Goal: Navigation & Orientation: Go to known website

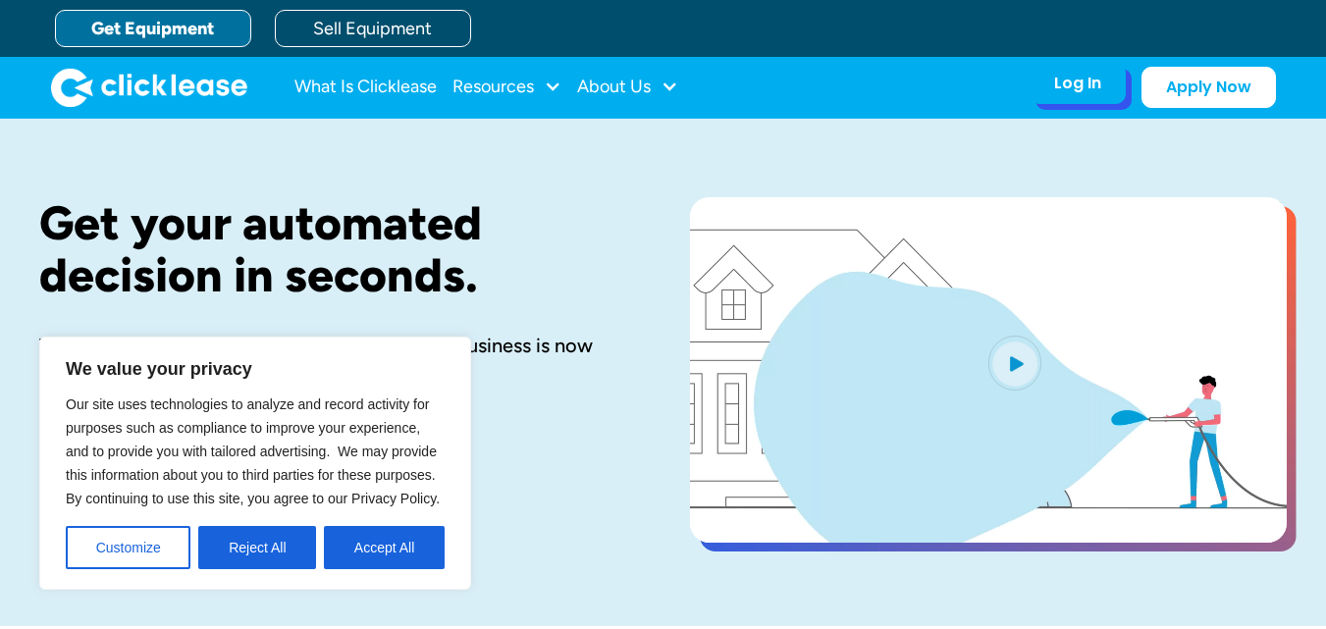
click at [1077, 79] on div "Log In" at bounding box center [1077, 84] width 47 height 20
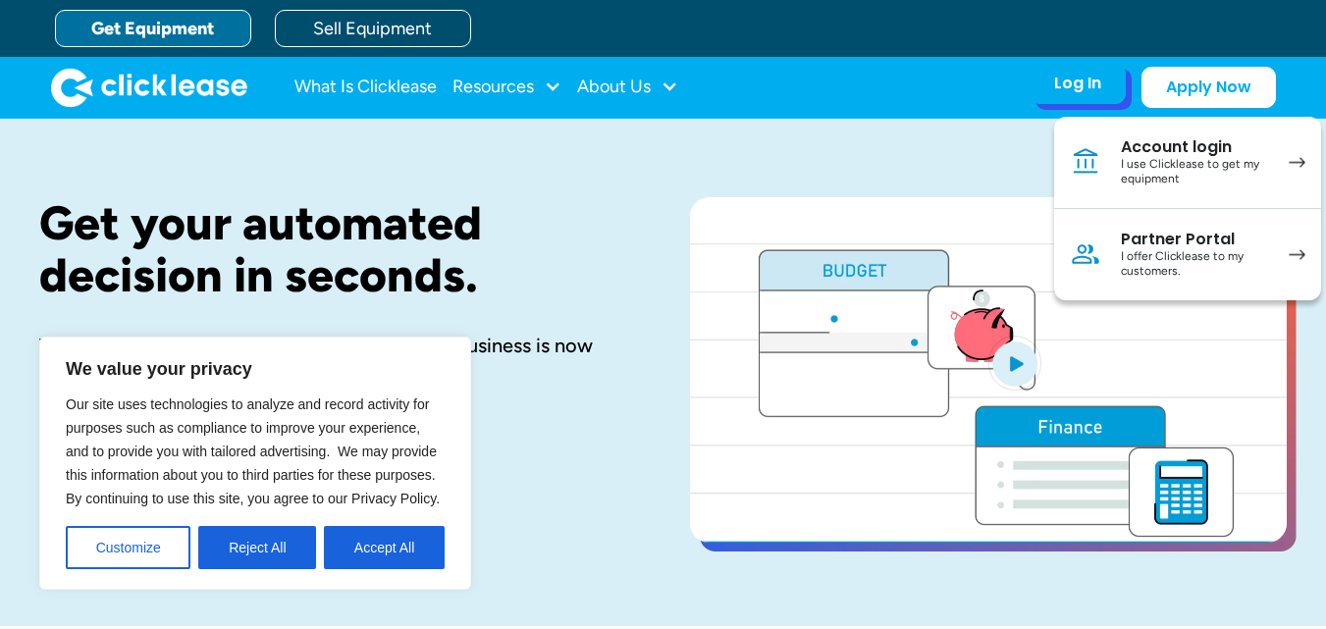
click at [1177, 148] on div "Account login" at bounding box center [1195, 147] width 148 height 20
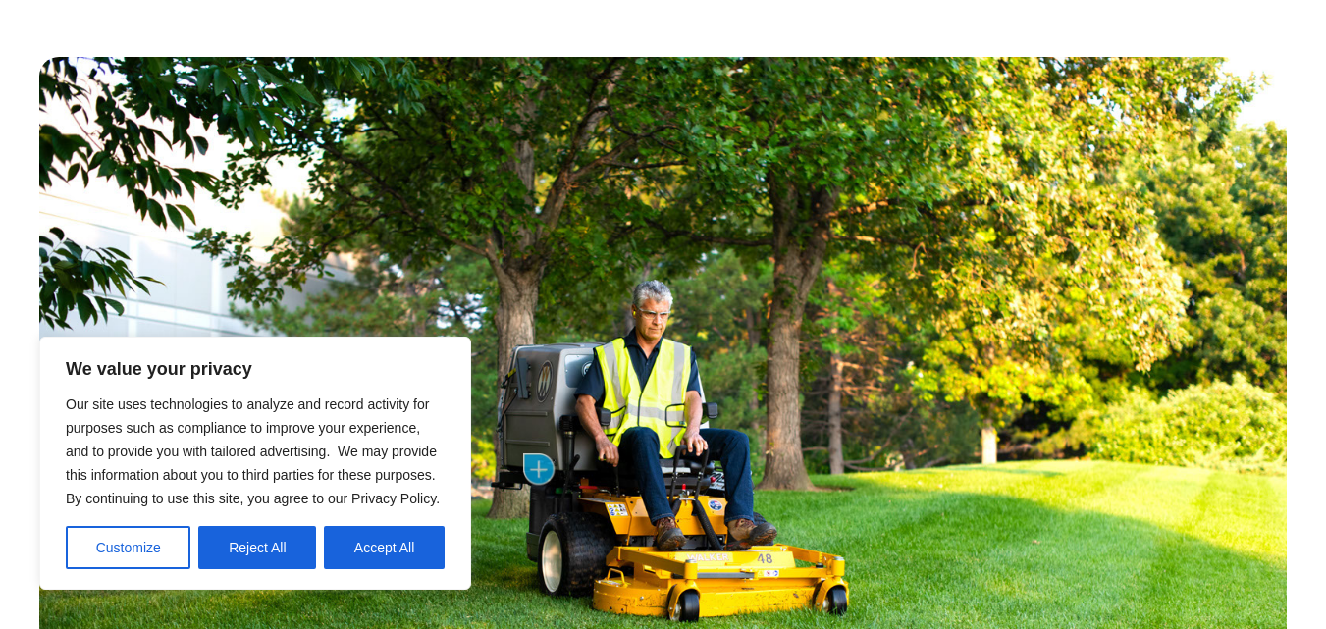
scroll to position [981, 0]
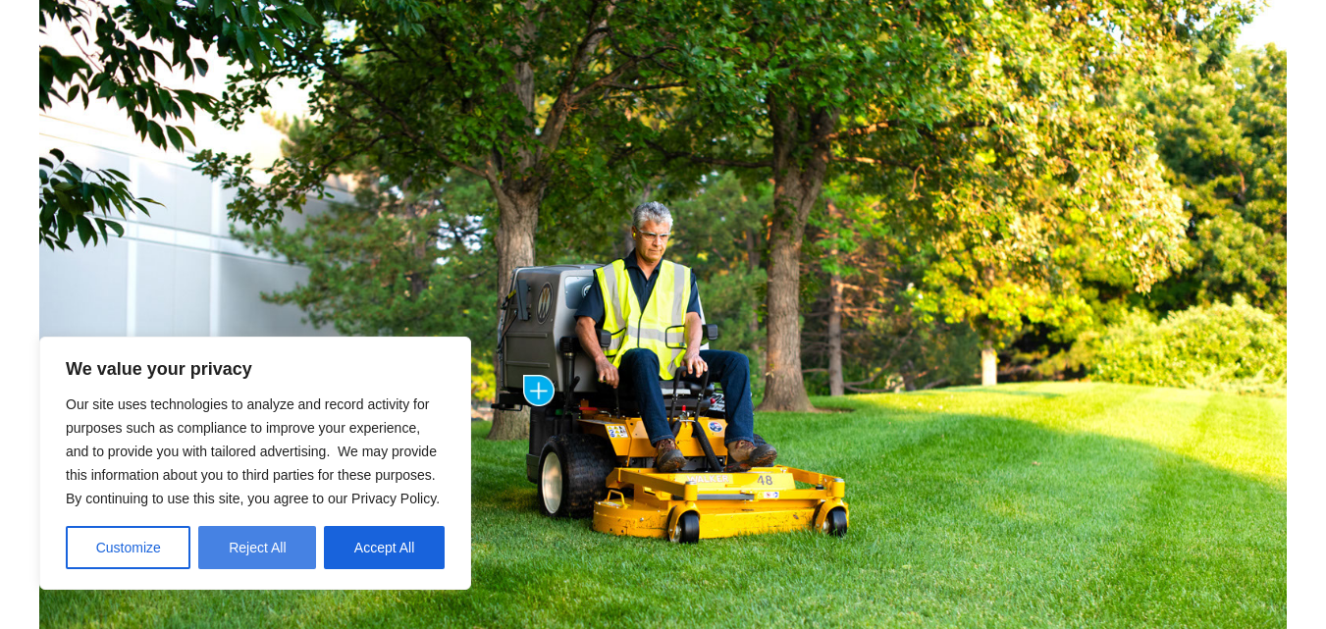
click at [265, 542] on button "Reject All" at bounding box center [257, 547] width 118 height 43
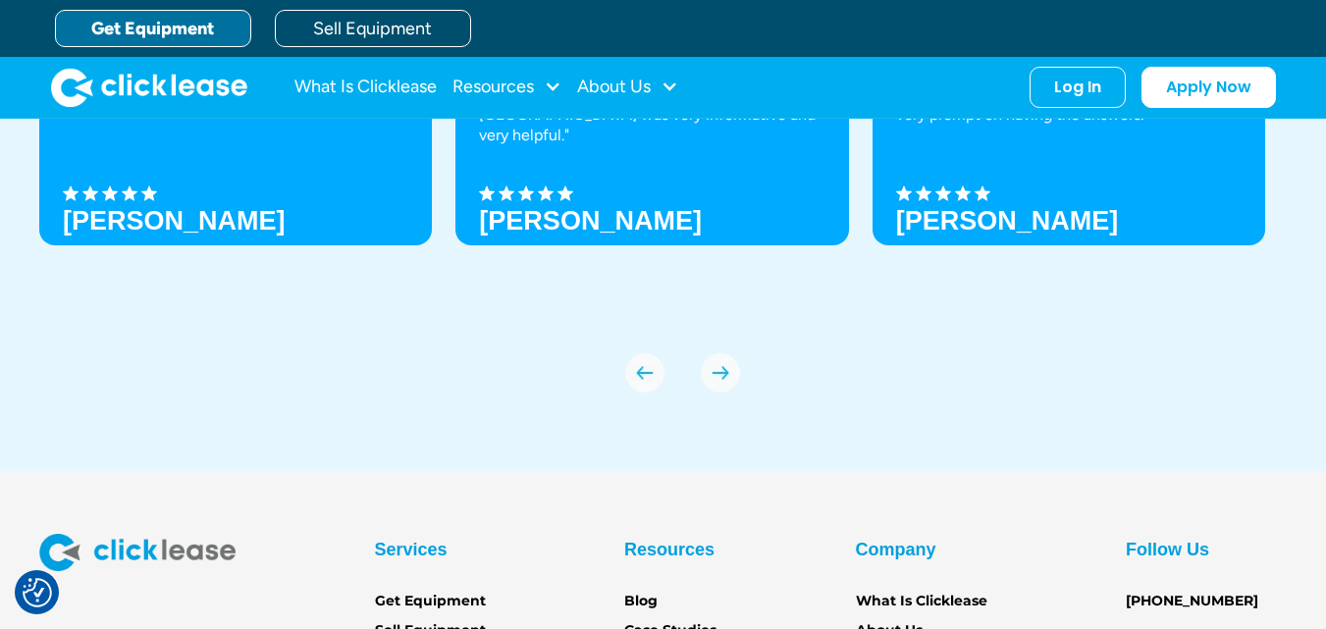
scroll to position [6645, 0]
